Goal: Task Accomplishment & Management: Manage account settings

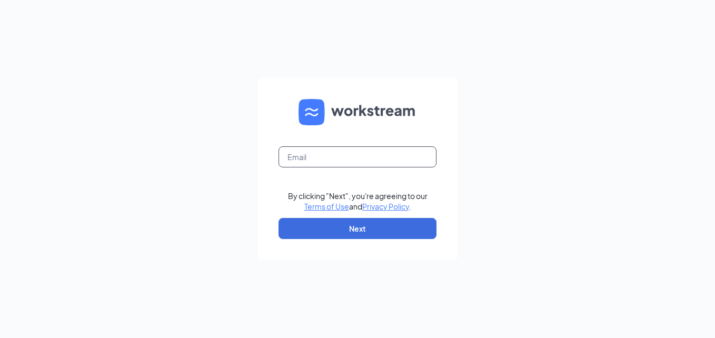
click at [355, 156] on input "text" at bounding box center [358, 156] width 158 height 21
type input "[EMAIL_ADDRESS][DOMAIN_NAME]"
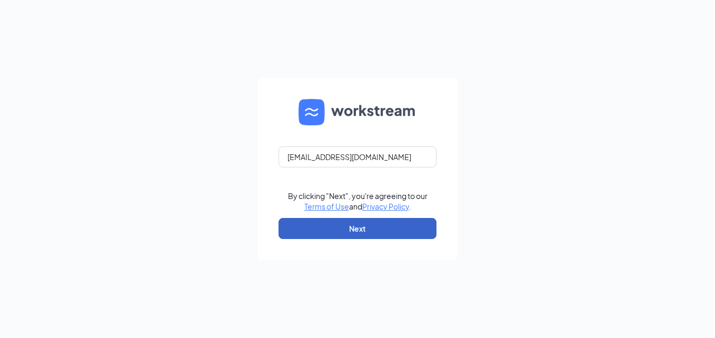
click at [343, 232] on button "Next" at bounding box center [358, 228] width 158 height 21
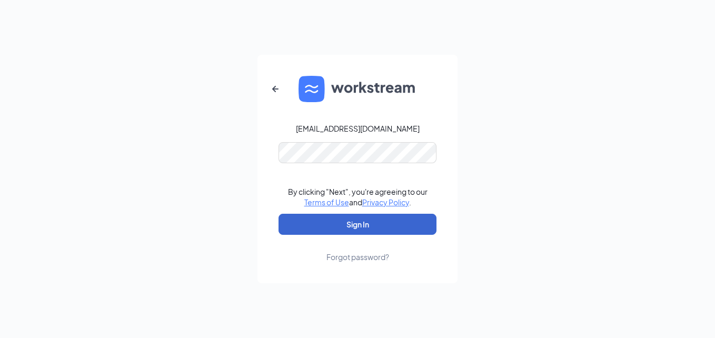
click at [363, 222] on button "Sign In" at bounding box center [358, 224] width 158 height 21
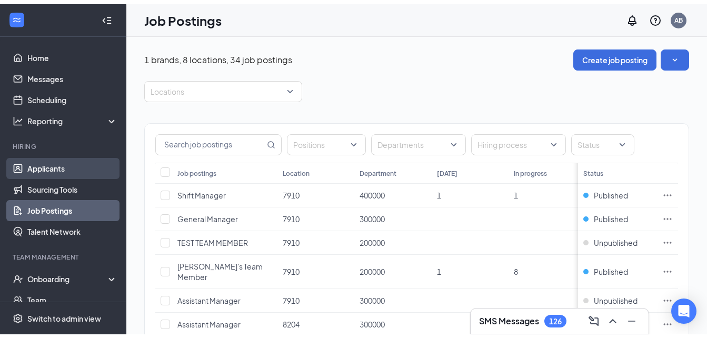
scroll to position [53, 0]
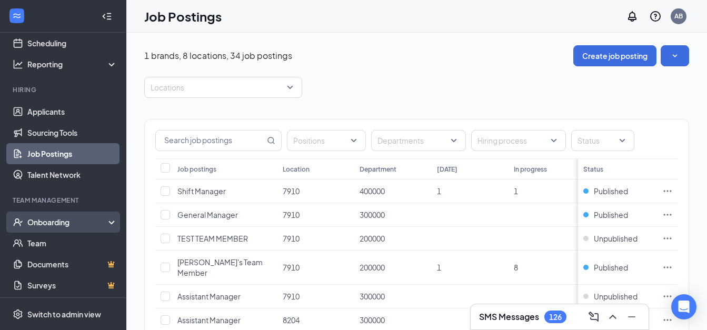
click at [101, 225] on div "Onboarding" at bounding box center [63, 222] width 126 height 21
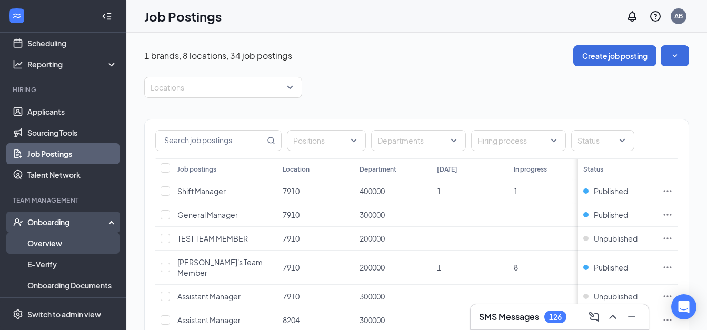
click at [53, 244] on link "Overview" at bounding box center [72, 243] width 90 height 21
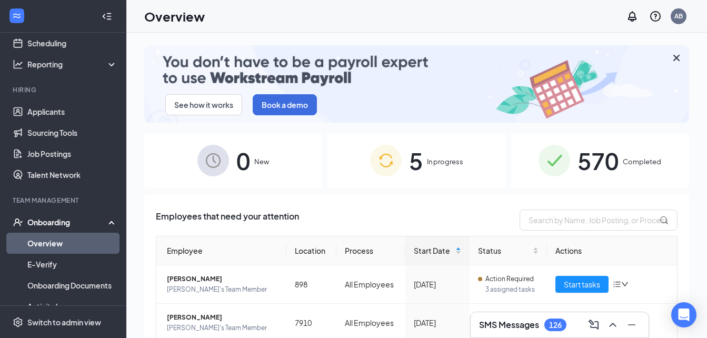
click at [414, 172] on span "5" at bounding box center [416, 161] width 14 height 36
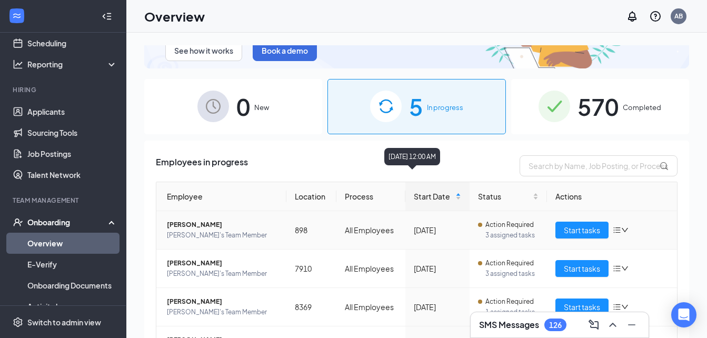
scroll to position [49, 0]
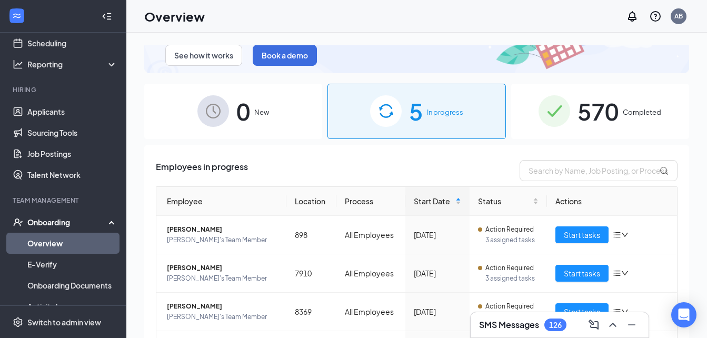
click at [604, 120] on span "570" at bounding box center [598, 111] width 41 height 36
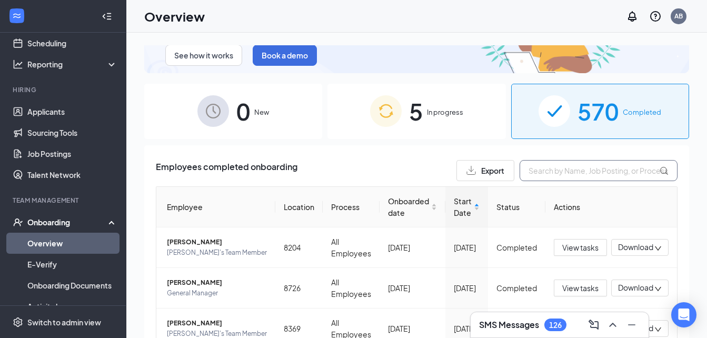
click at [551, 174] on input "text" at bounding box center [599, 170] width 158 height 21
type input "aiden"
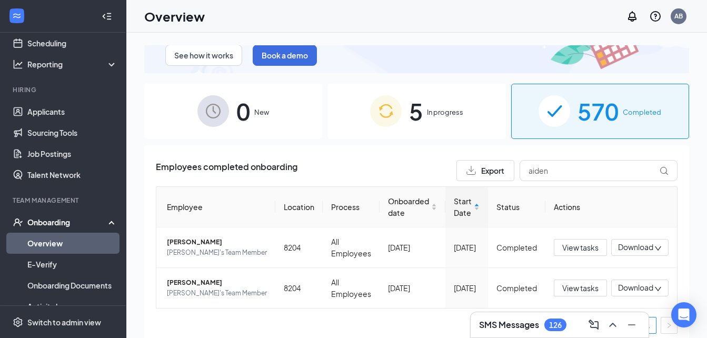
click at [426, 118] on div "5 In progress" at bounding box center [416, 111] width 178 height 55
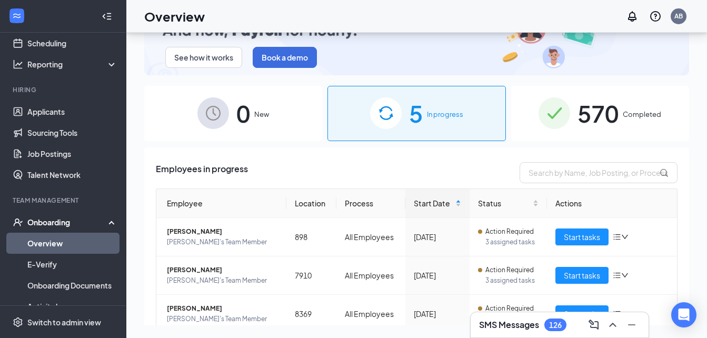
click at [581, 116] on span "570" at bounding box center [598, 113] width 41 height 36
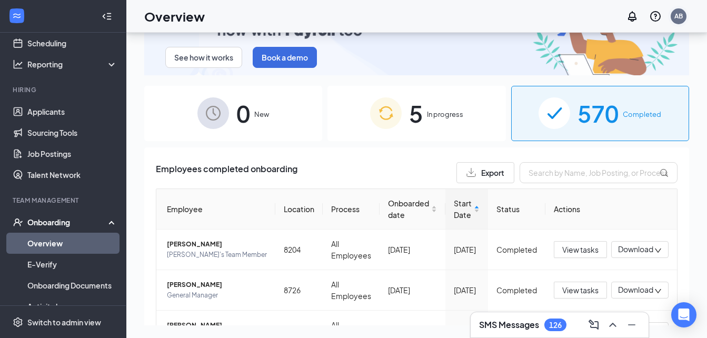
click at [678, 18] on div "AB" at bounding box center [678, 16] width 8 height 9
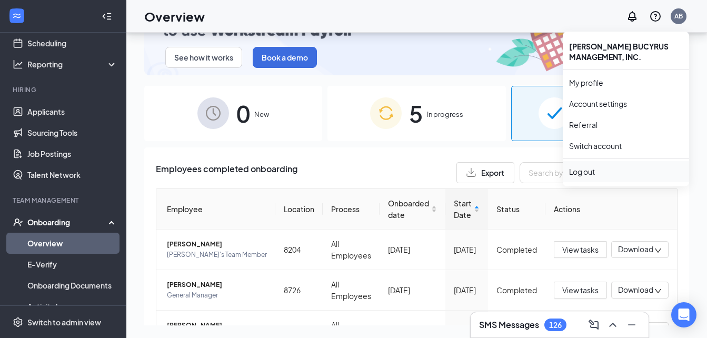
drag, startPoint x: 593, startPoint y: 163, endPoint x: 589, endPoint y: 174, distance: 12.0
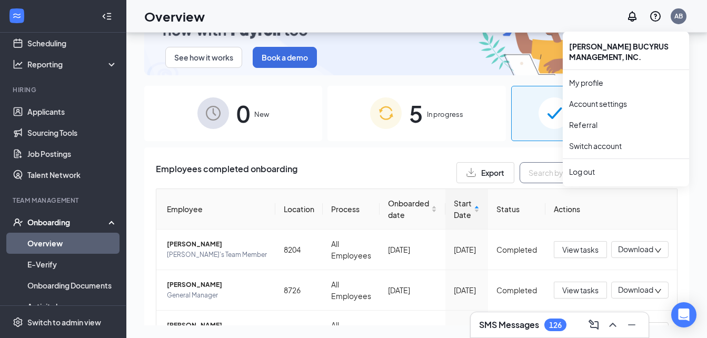
click at [593, 163] on li "Log out" at bounding box center [626, 171] width 126 height 21
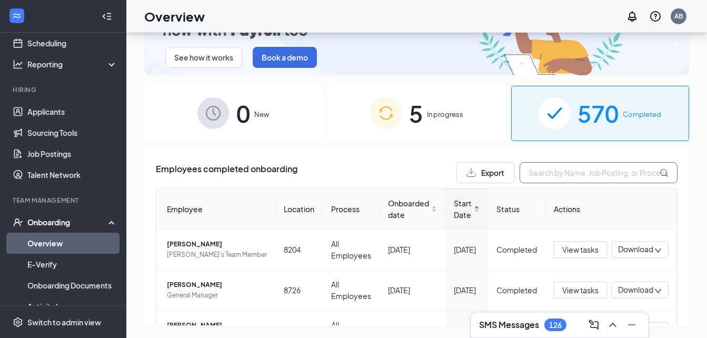
click at [589, 174] on input "text" at bounding box center [599, 172] width 158 height 21
